Goal: Task Accomplishment & Management: Manage account settings

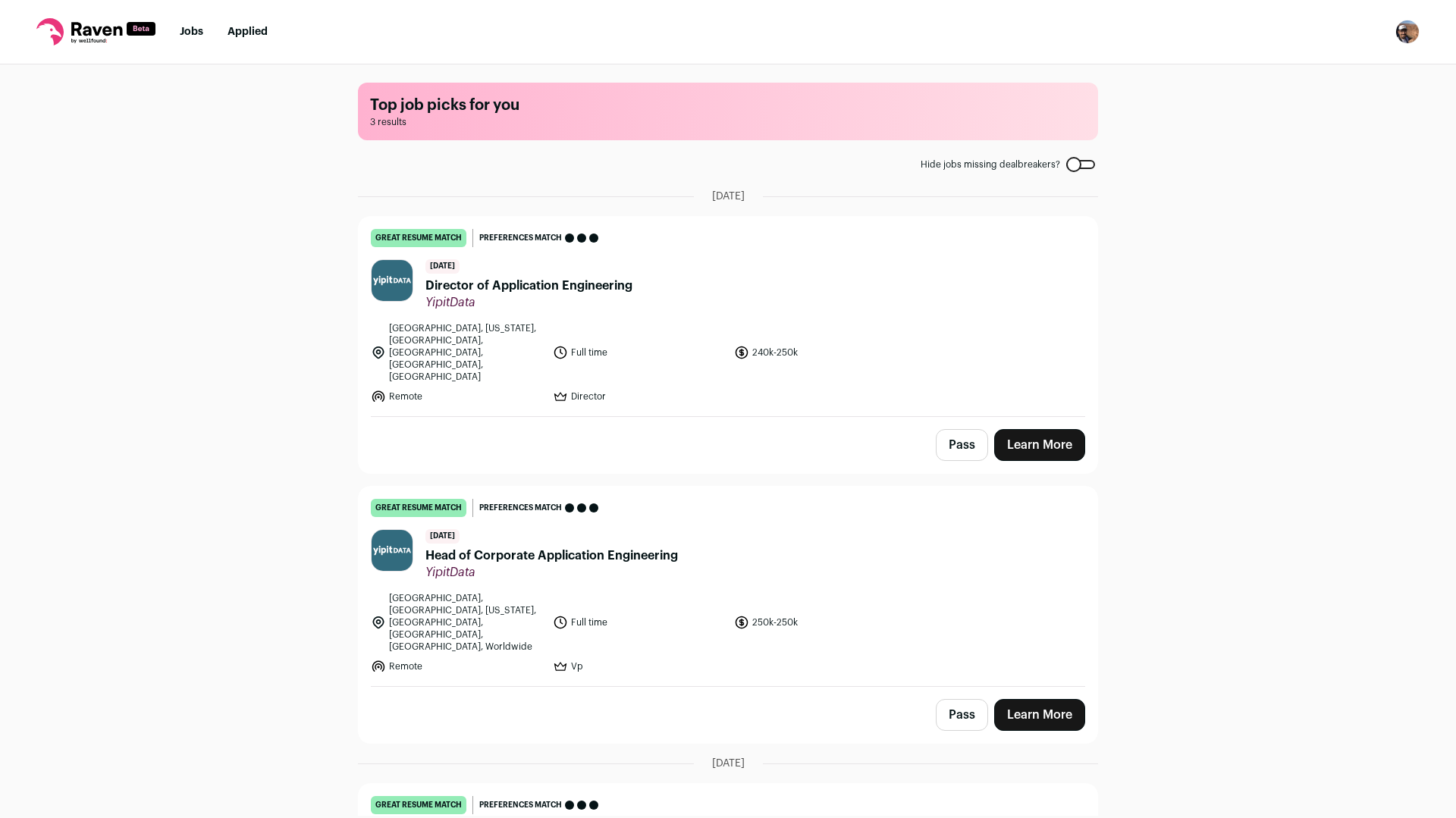
click at [1402, 32] on img "Open dropdown" at bounding box center [1407, 32] width 24 height 24
click at [1327, 69] on link "Settings" at bounding box center [1335, 70] width 167 height 36
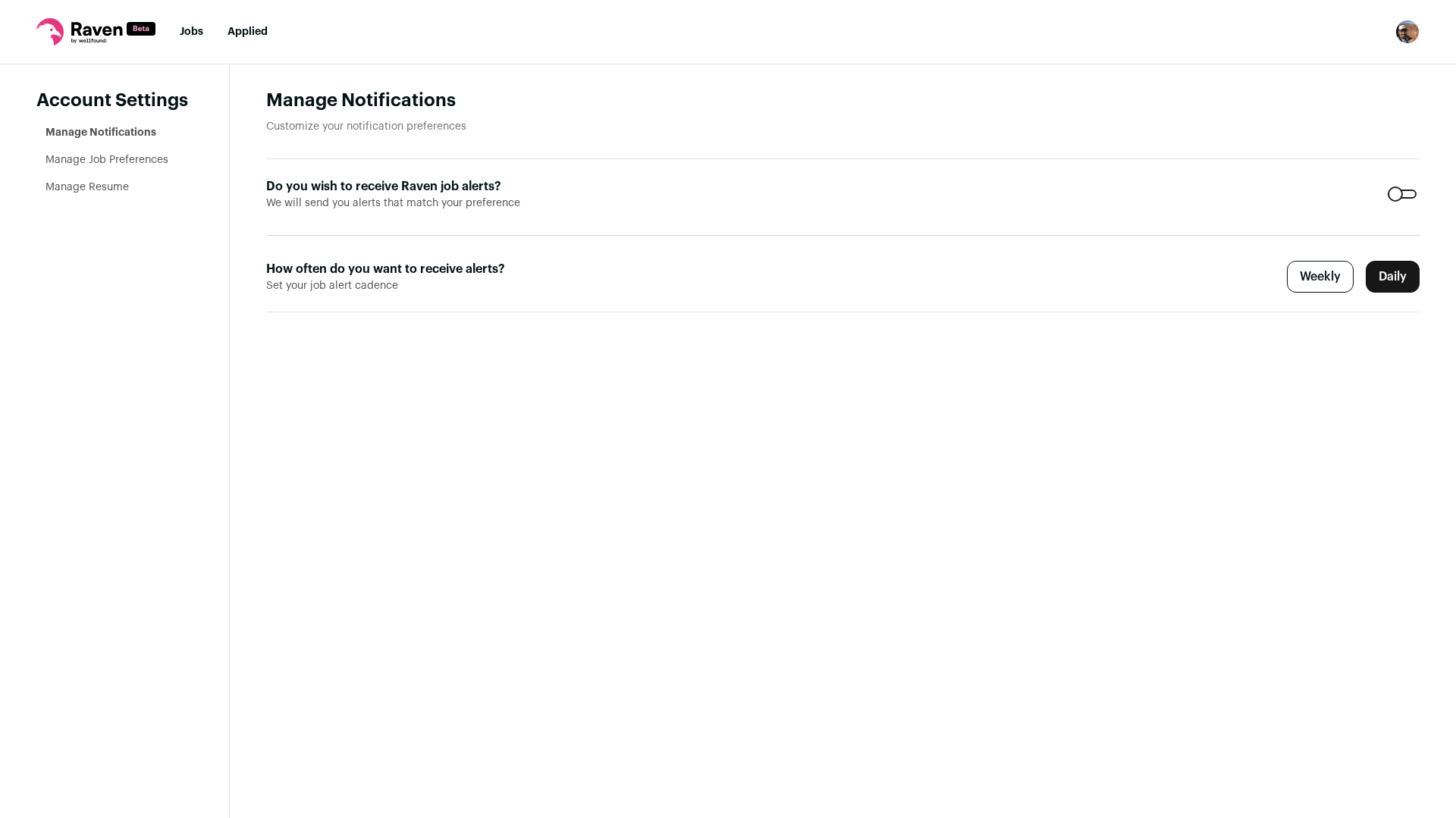
click at [112, 189] on link "Manage Resume" at bounding box center [87, 187] width 83 height 11
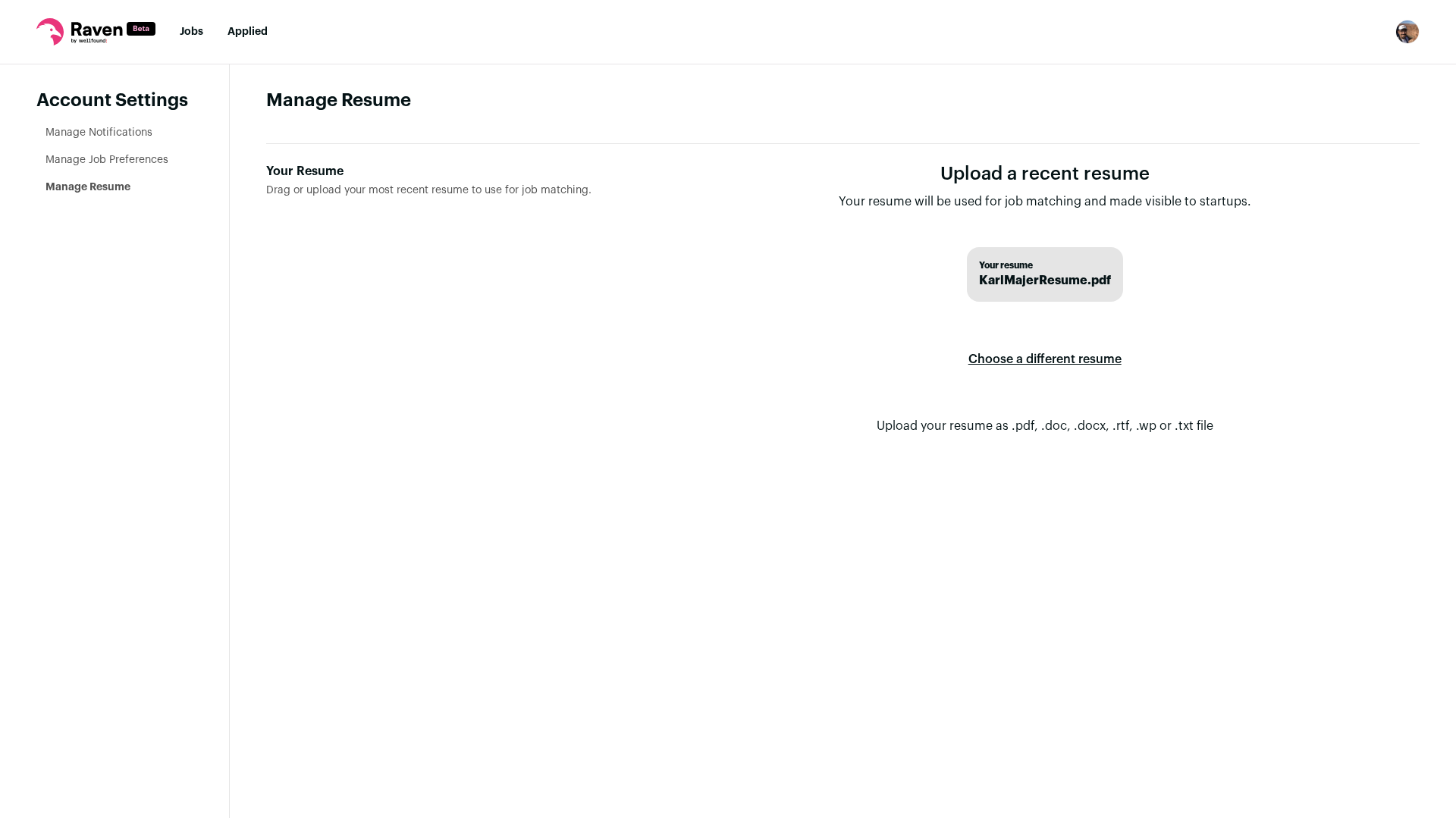
click at [1057, 361] on label "Choose a different resume" at bounding box center [1045, 359] width 153 height 43
click at [0, 0] on input "Your Resume Drag or upload your most recent resume to use for job matching." at bounding box center [0, 0] width 0 height 0
click at [136, 130] on link "Manage Notifications" at bounding box center [99, 133] width 107 height 11
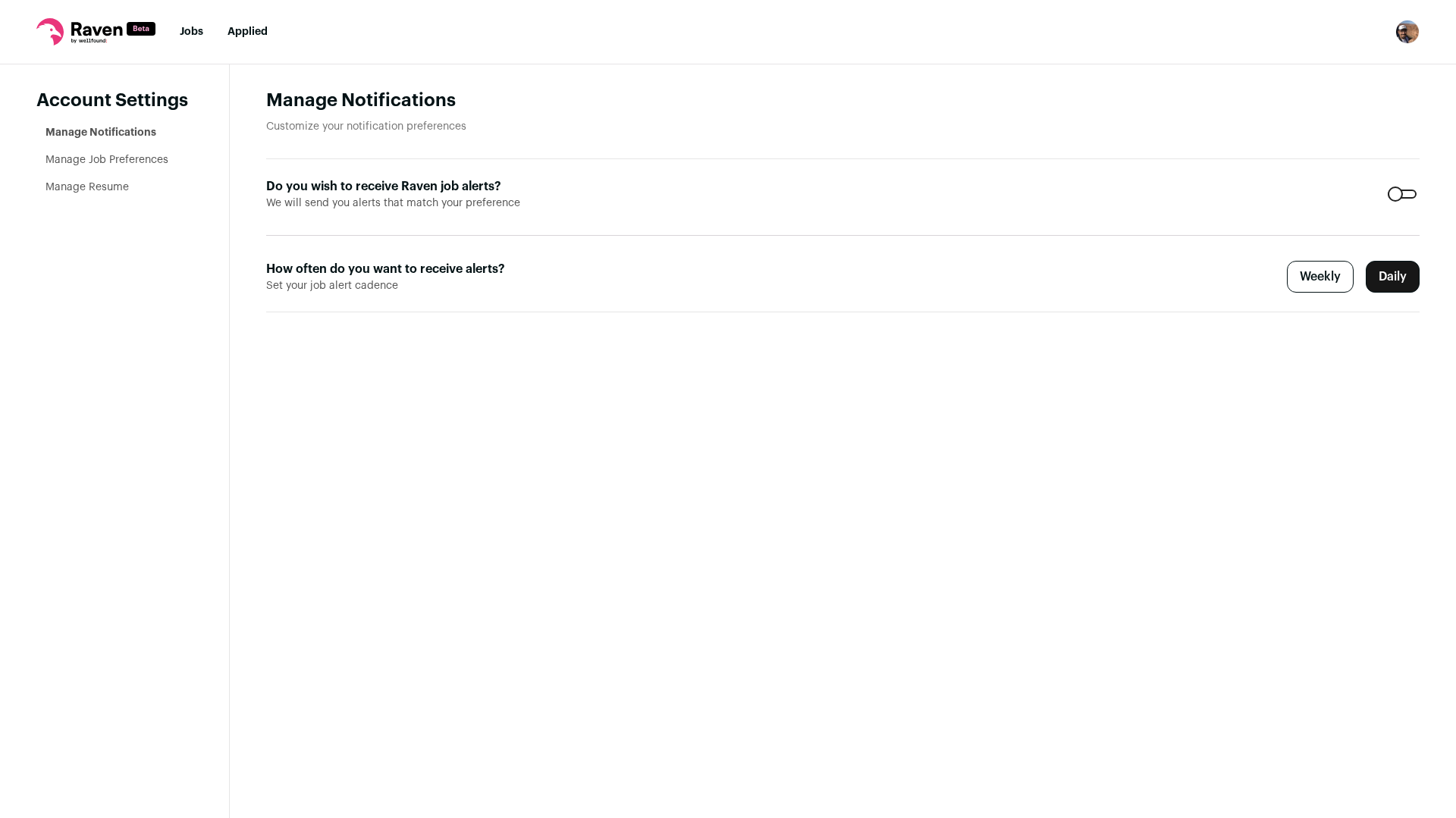
click at [88, 31] on icon at bounding box center [96, 28] width 51 height 14
click at [188, 27] on link "Jobs" at bounding box center [191, 32] width 23 height 11
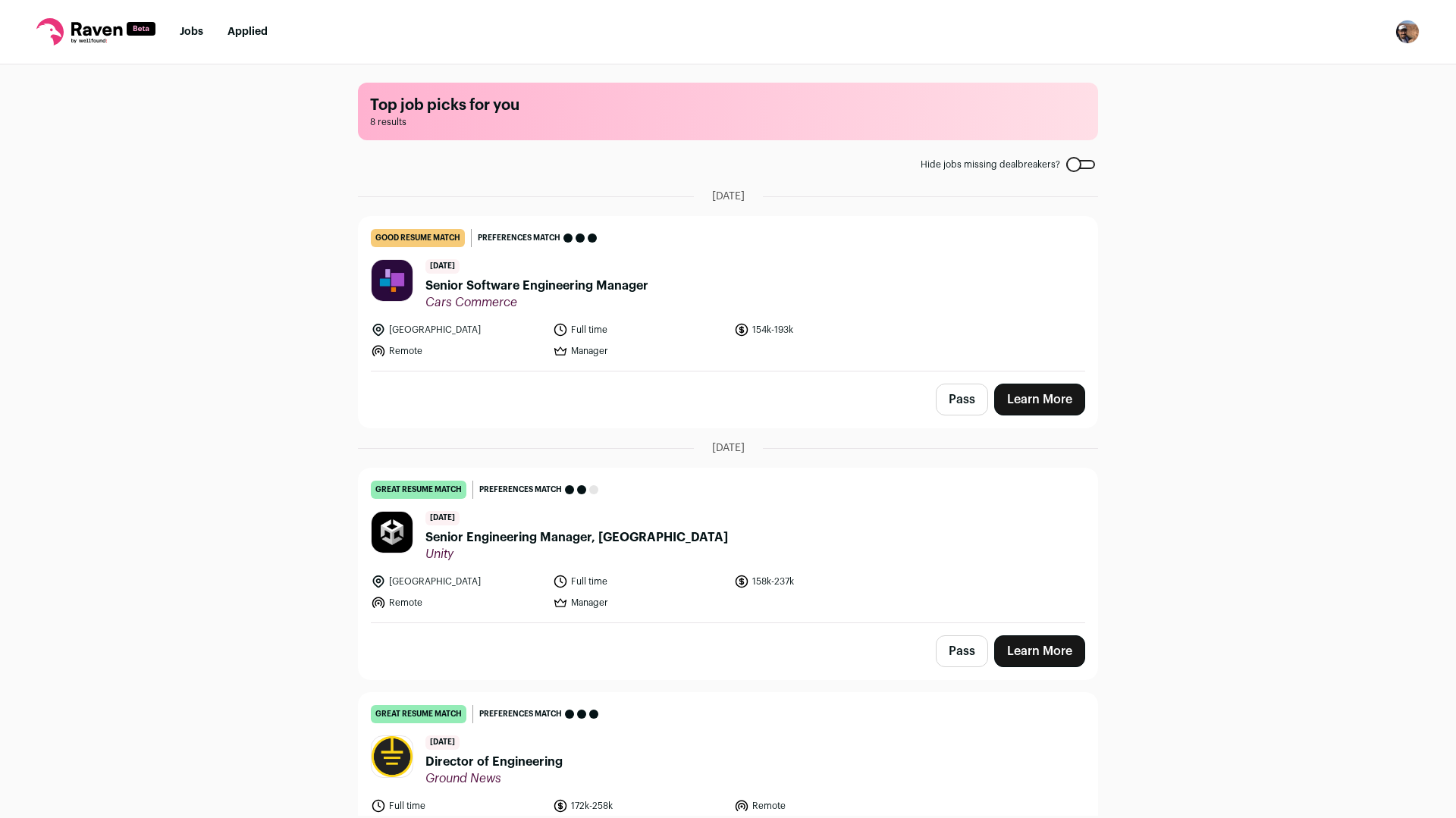
click at [1125, 284] on div "Top job picks for you 8 results Hide jobs missing dealbreakers? August 24th, 20…" at bounding box center [728, 441] width 1456 height 752
click at [512, 540] on span "Senior Engineering Manager, Parsec" at bounding box center [576, 538] width 302 height 19
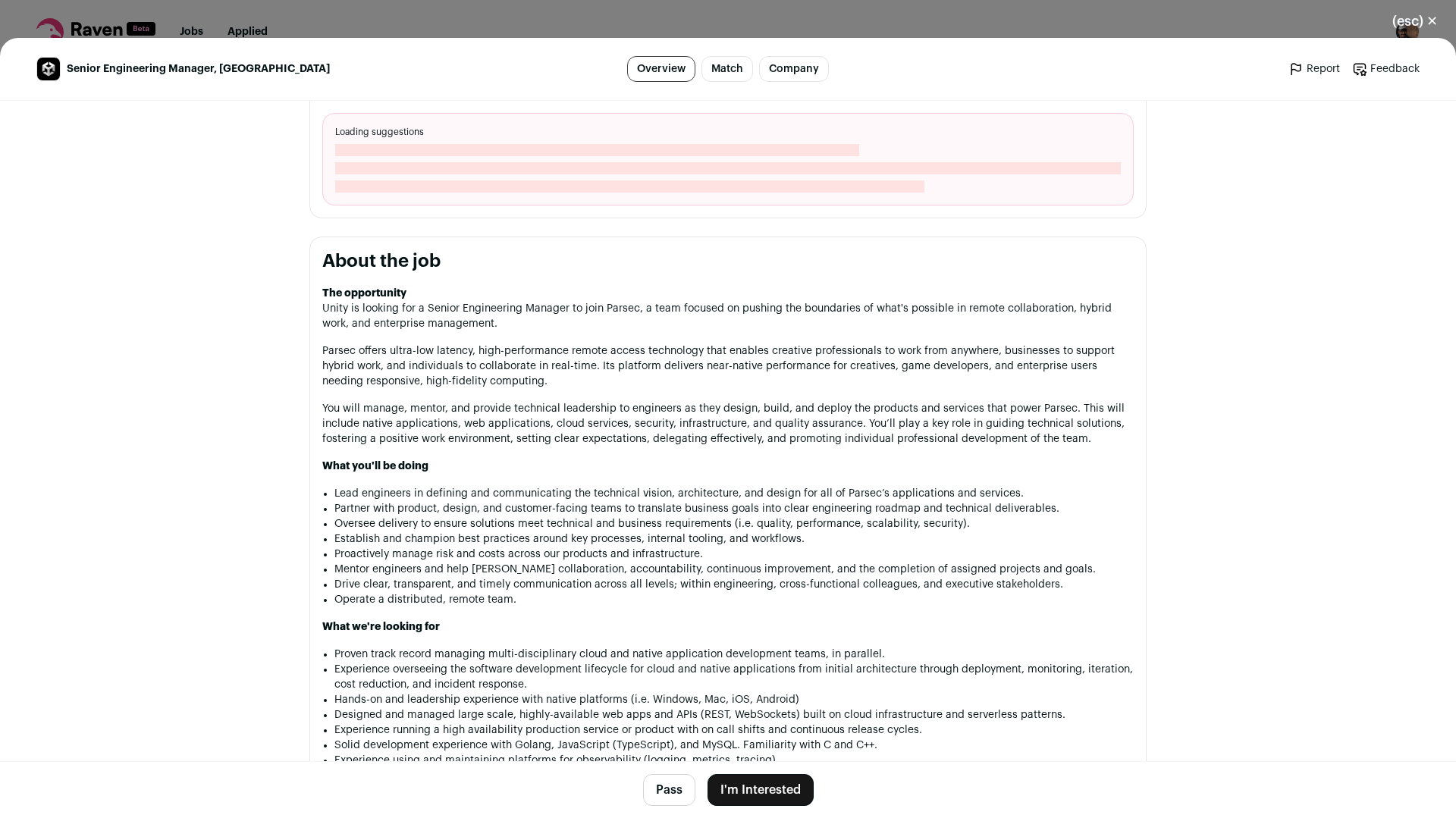
scroll to position [727, 0]
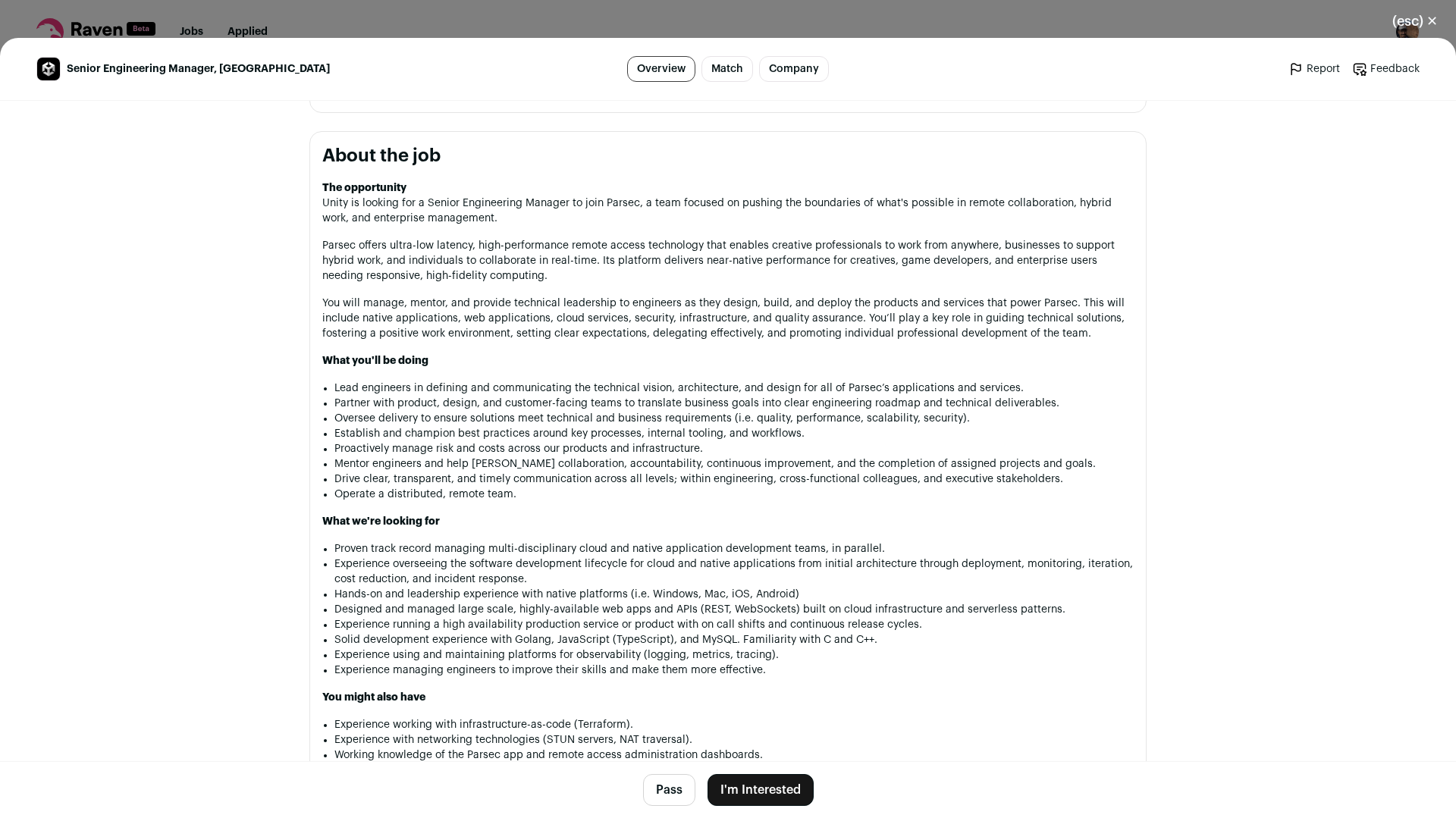
click at [1249, 365] on main "Senior Engineering Manager, Parsec Overview Match Company Report Feedback Repor…" at bounding box center [728, 428] width 1456 height 780
click at [1410, 21] on button "(esc) ✕" at bounding box center [1415, 21] width 82 height 33
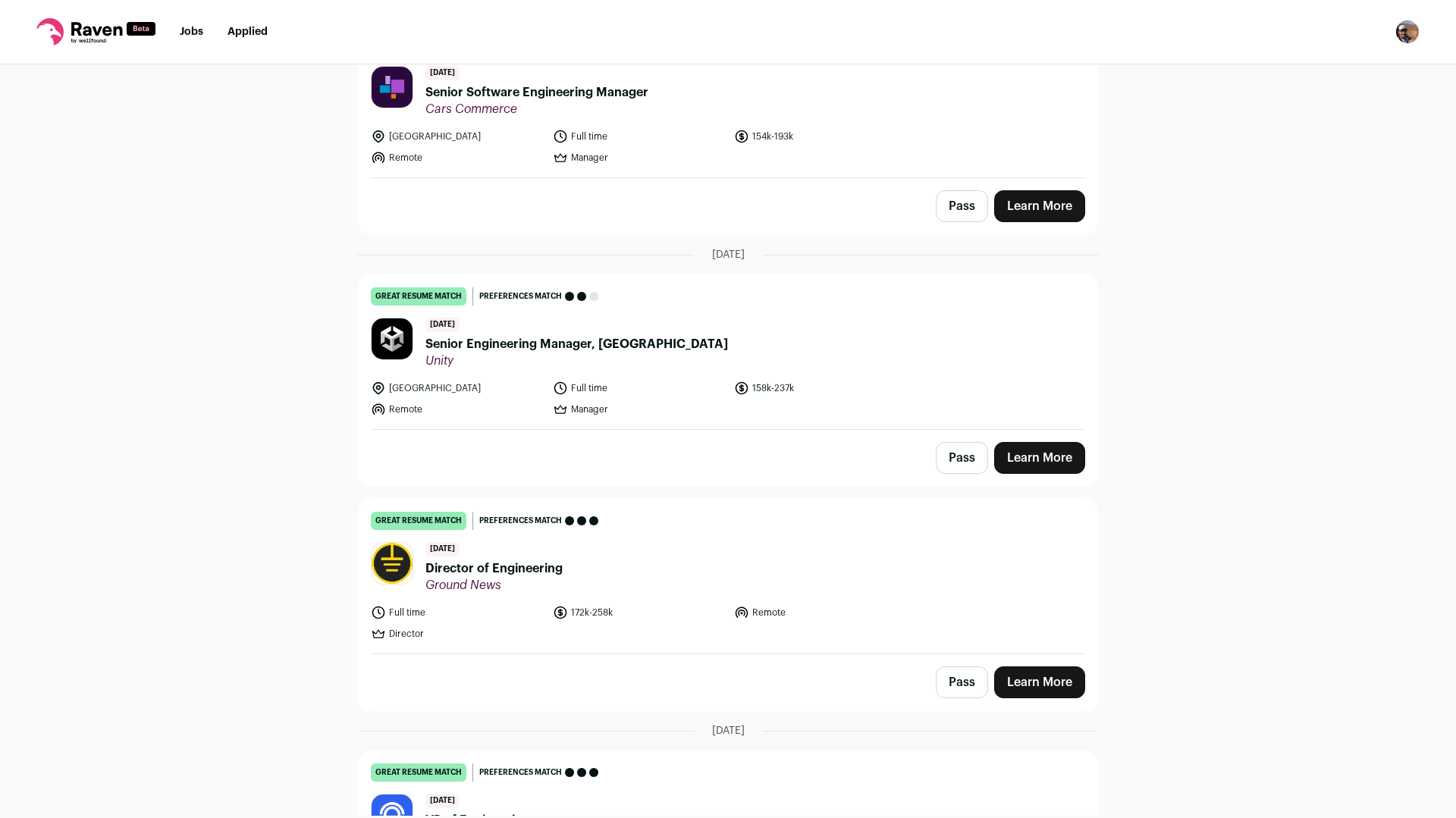
scroll to position [0, 0]
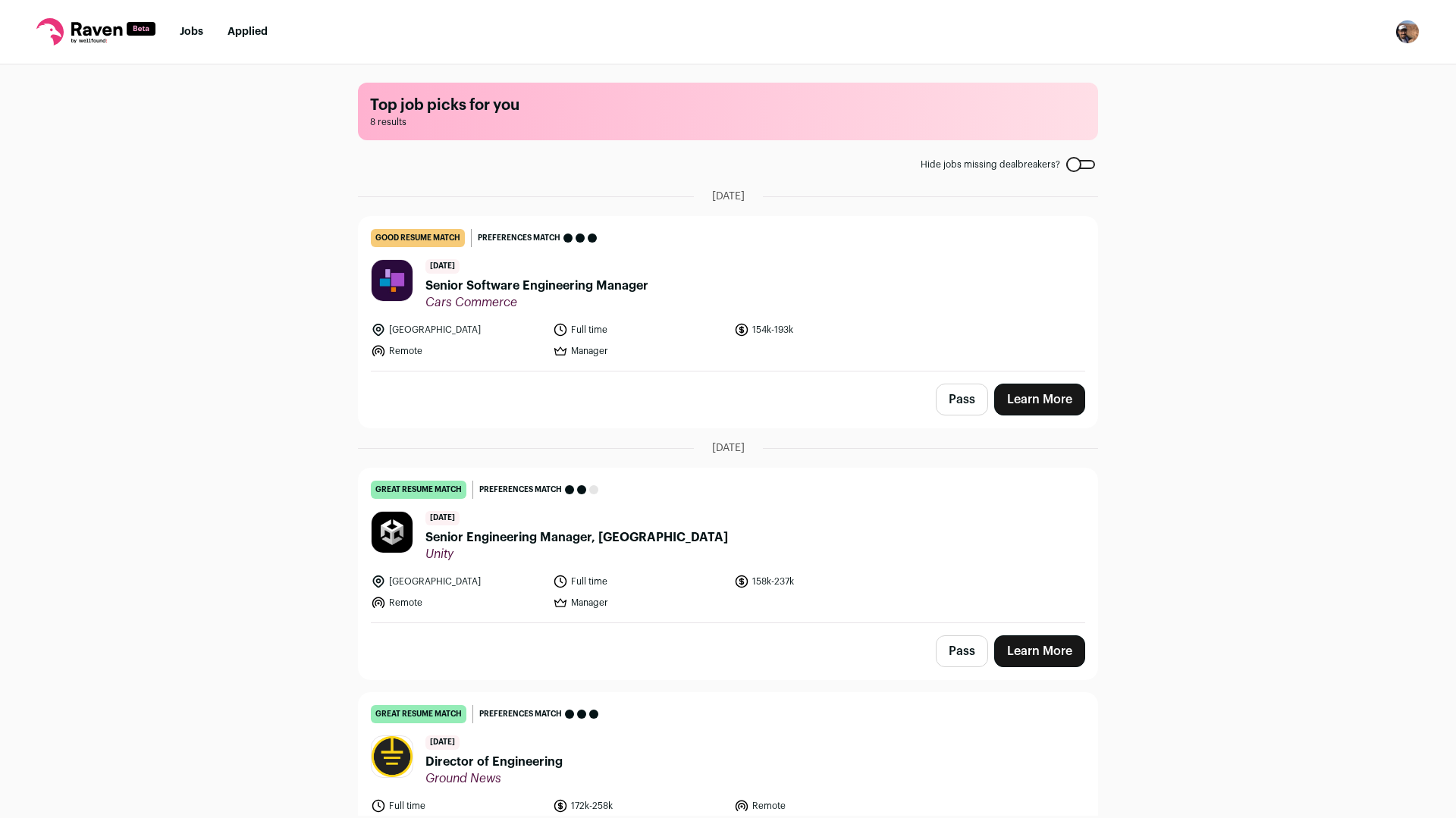
click at [1, 165] on div "Top job picks for you 8 results Hide jobs missing dealbreakers? August 24th, 20…" at bounding box center [728, 441] width 1456 height 752
click at [183, 281] on div "Top job picks for you 8 results Hide jobs missing dealbreakers? August 24th, 20…" at bounding box center [728, 441] width 1456 height 752
